Goal: Information Seeking & Learning: Learn about a topic

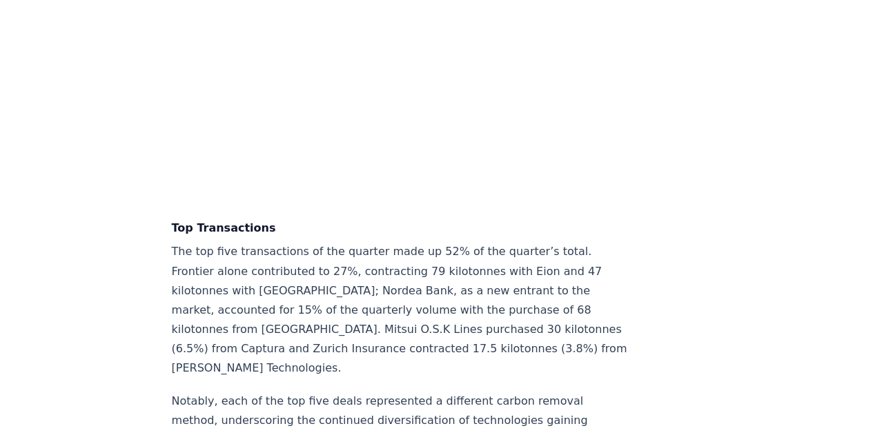
scroll to position [3451, 0]
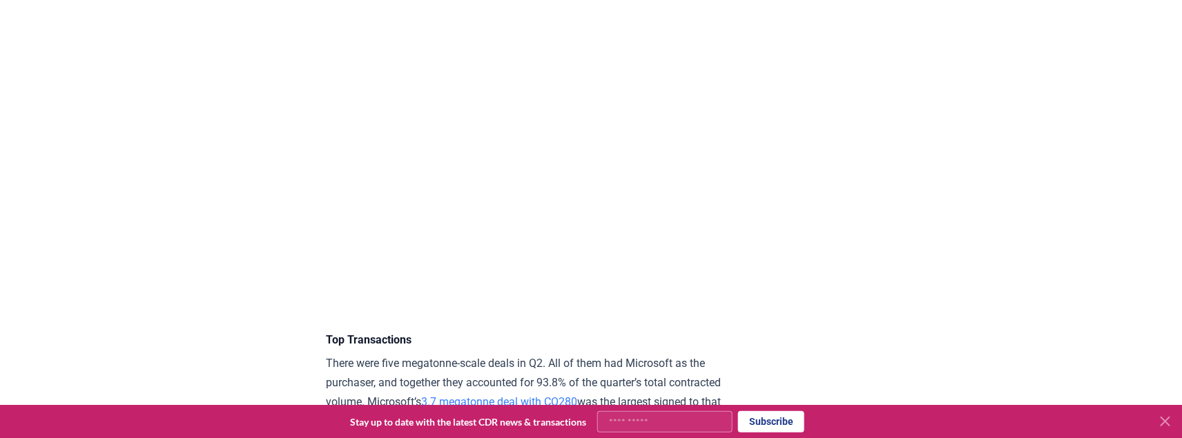
scroll to position [2797, 0]
drag, startPoint x: 358, startPoint y: 349, endPoint x: 272, endPoint y: 322, distance: 90.4
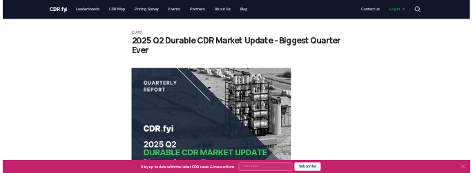
scroll to position [0, 0]
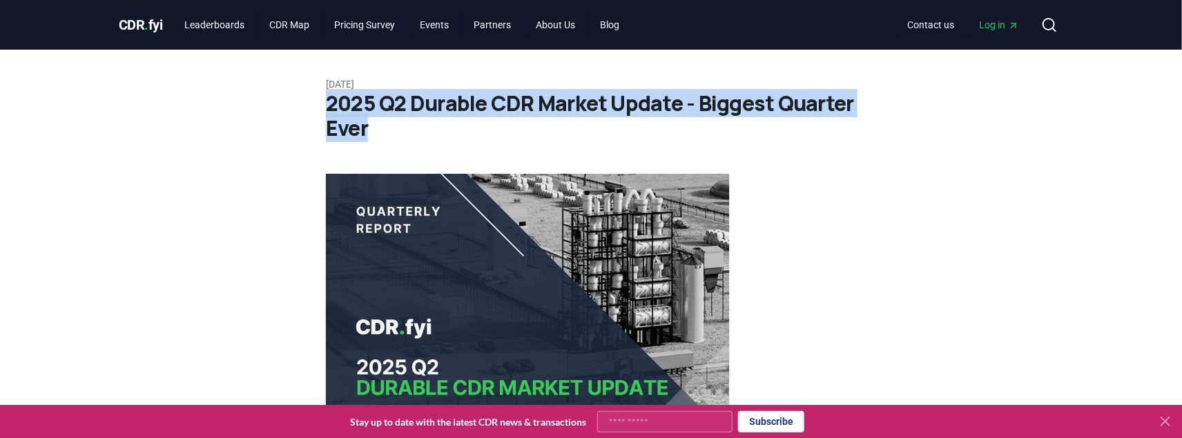
drag, startPoint x: 329, startPoint y: 99, endPoint x: 369, endPoint y: 130, distance: 51.2
click at [369, 130] on h1 "2025 Q2 Durable CDR Market Update - Biggest Quarter Ever" at bounding box center [591, 116] width 530 height 50
copy h1 "2025 Q2 Durable CDR Market Update - Biggest Quarter Ever"
